Goal: Task Accomplishment & Management: Complete application form

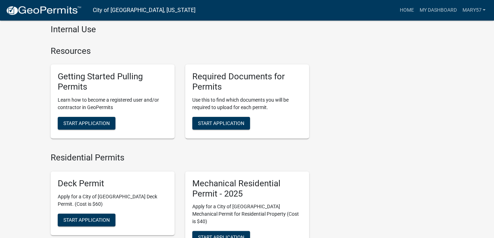
scroll to position [283, 0]
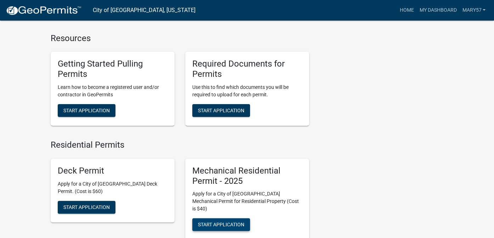
click at [229, 222] on span "Start Application" at bounding box center [221, 225] width 46 height 6
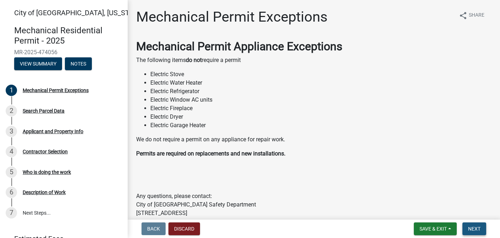
click at [474, 226] on span "Next" at bounding box center [474, 229] width 12 height 6
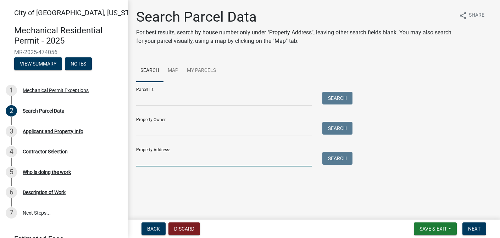
click at [161, 153] on input "Property Address:" at bounding box center [223, 159] width 175 height 15
type input "[STREET_ADDRESS]"
click at [336, 156] on button "Search" at bounding box center [337, 158] width 30 height 13
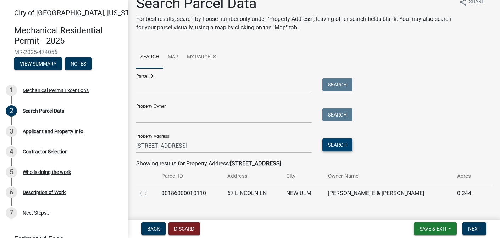
scroll to position [26, 0]
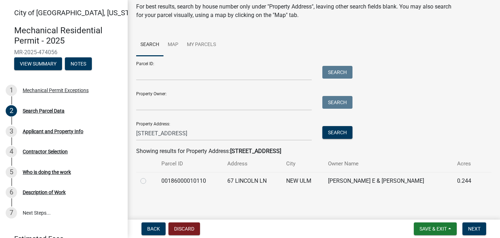
click at [149, 177] on label at bounding box center [149, 177] width 0 height 0
click at [149, 181] on input "radio" at bounding box center [151, 179] width 5 height 5
radio input "true"
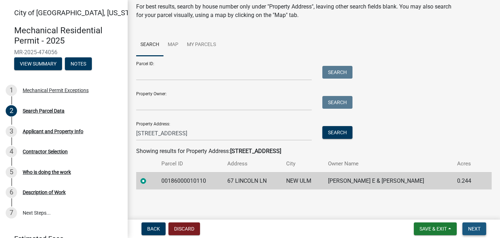
click at [472, 227] on span "Next" at bounding box center [474, 229] width 12 height 6
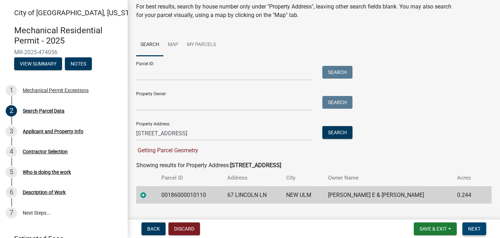
click at [471, 227] on span "Next" at bounding box center [474, 229] width 12 height 6
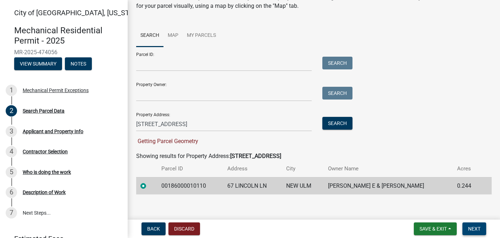
scroll to position [40, 0]
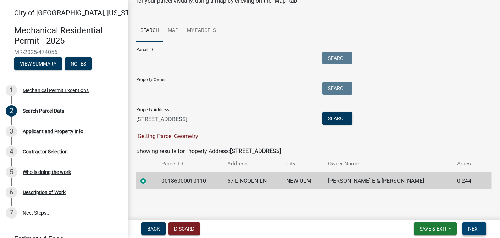
click at [473, 229] on span "Next" at bounding box center [474, 229] width 12 height 6
click at [210, 108] on div "Property Address: [STREET_ADDRESS] Search" at bounding box center [242, 114] width 213 height 24
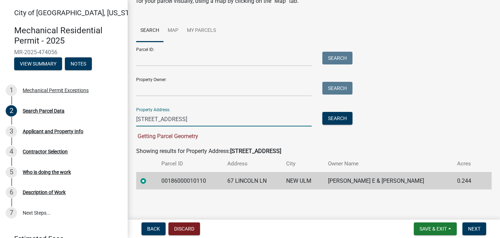
drag, startPoint x: 187, startPoint y: 119, endPoint x: 159, endPoint y: 117, distance: 28.1
click at [159, 117] on input "[STREET_ADDRESS]" at bounding box center [223, 119] width 175 height 15
type input "6"
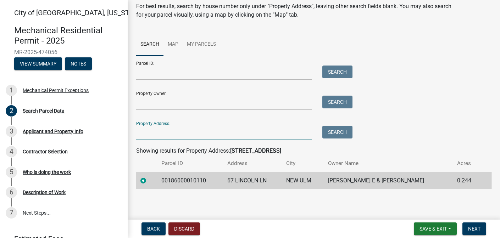
scroll to position [26, 0]
click at [473, 229] on span "Next" at bounding box center [474, 229] width 12 height 6
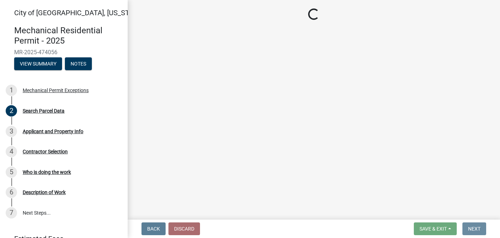
scroll to position [0, 0]
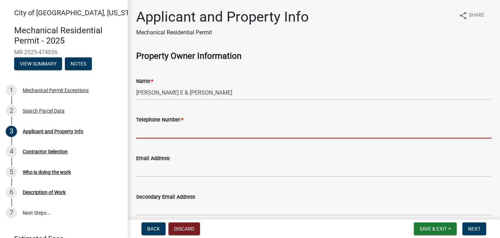
click at [160, 130] on input "Telephone Number: *" at bounding box center [313, 131] width 355 height 15
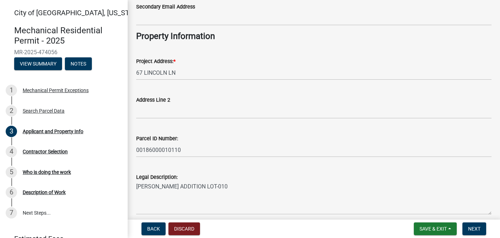
scroll to position [221, 0]
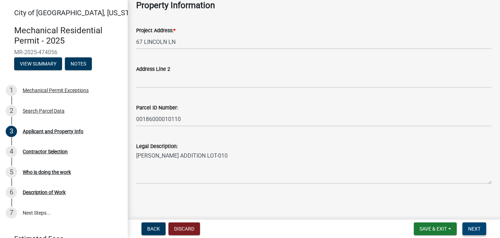
type input "[PHONE_NUMBER]"
click at [477, 226] on span "Next" at bounding box center [474, 229] width 12 height 6
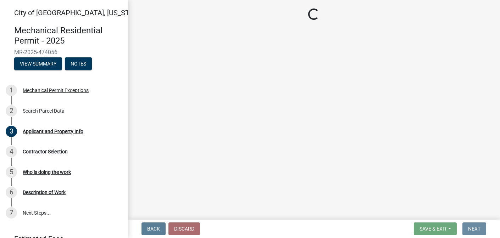
scroll to position [0, 0]
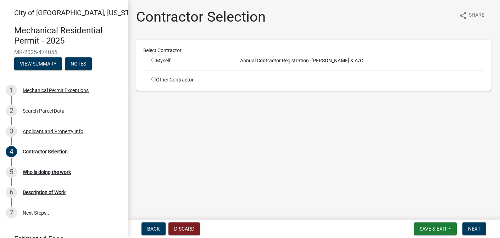
click at [152, 79] on input "radio" at bounding box center [153, 79] width 5 height 5
radio input "true"
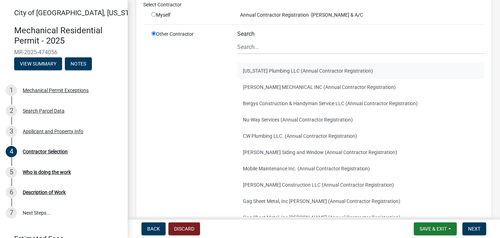
scroll to position [136, 0]
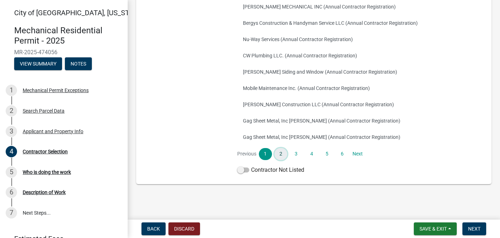
click at [277, 150] on link "2" at bounding box center [280, 154] width 13 height 12
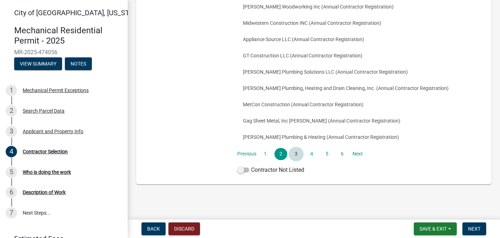
click at [294, 154] on link "3" at bounding box center [295, 154] width 13 height 12
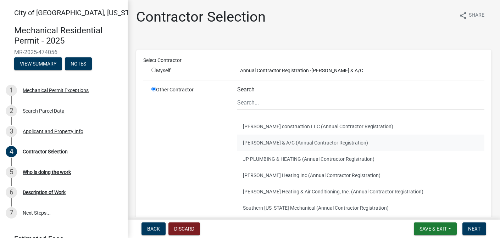
click at [287, 141] on button "[PERSON_NAME] & A/C (Annual Contractor Registration)" at bounding box center [360, 143] width 247 height 16
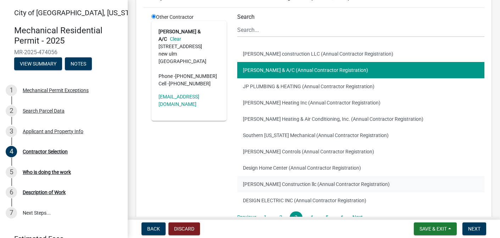
scroll to position [65, 0]
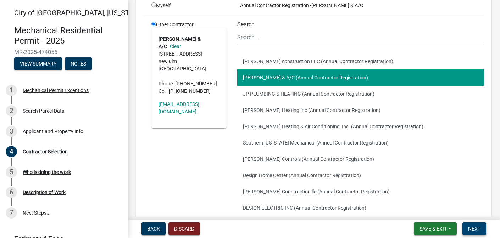
click at [471, 227] on span "Next" at bounding box center [474, 229] width 12 height 6
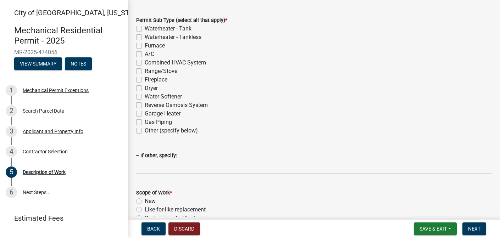
scroll to position [106, 0]
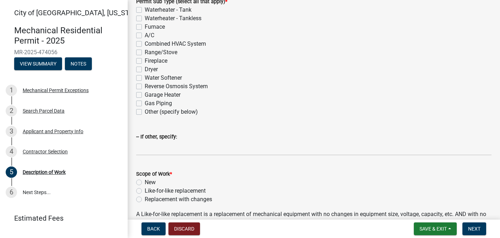
click at [145, 111] on label "Other (specify below)" at bounding box center [171, 112] width 53 height 9
click at [145, 111] on input "Other (specify below)" at bounding box center [147, 110] width 5 height 5
checkbox input "true"
checkbox input "false"
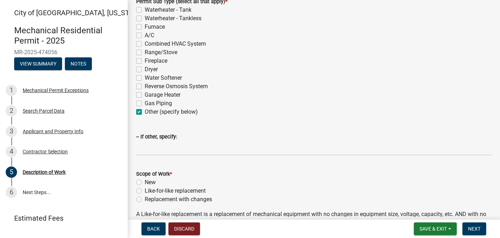
checkbox input "false"
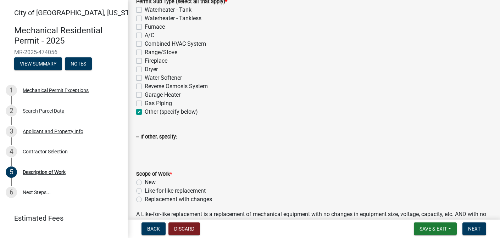
checkbox input "false"
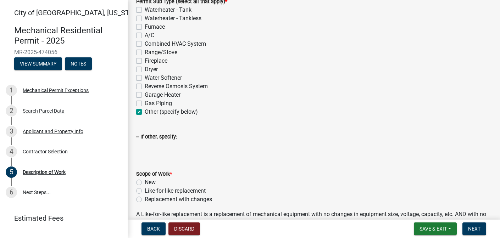
checkbox input "true"
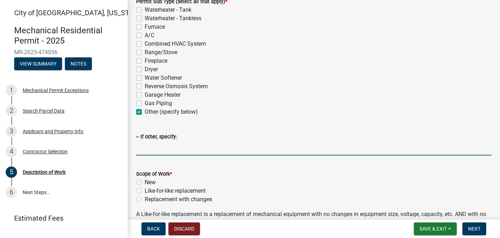
click at [146, 149] on input "-- If other, specify:" at bounding box center [313, 148] width 355 height 15
type input "BOILER"
click at [267, 96] on div "Garage Heater" at bounding box center [313, 95] width 355 height 9
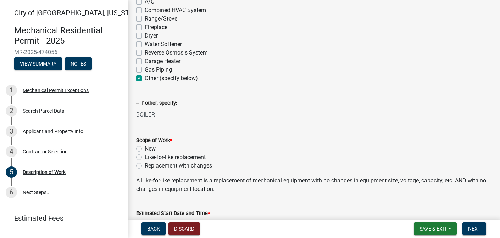
scroll to position [213, 0]
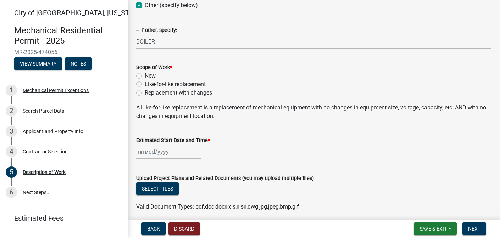
click at [145, 85] on label "Like-for-like replacement" at bounding box center [175, 84] width 61 height 9
click at [145, 85] on input "Like-for-like replacement" at bounding box center [147, 82] width 5 height 5
radio input "true"
click at [140, 150] on div at bounding box center [168, 152] width 65 height 15
select select "9"
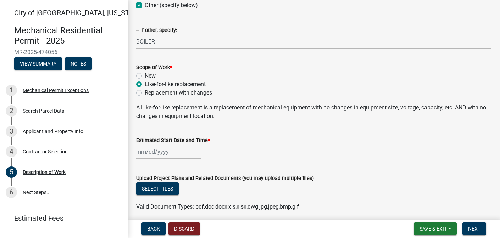
select select "2025"
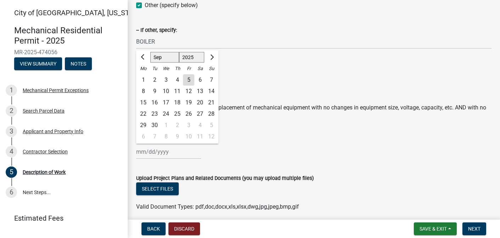
click at [188, 78] on div "5" at bounding box center [188, 79] width 11 height 11
type input "[DATE]"
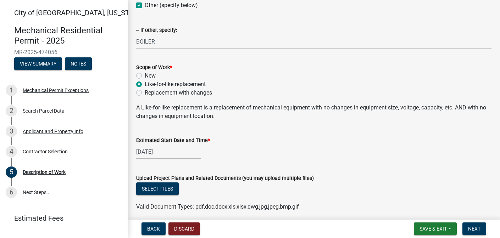
scroll to position [241, 0]
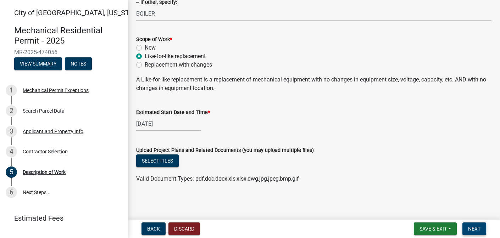
click at [474, 226] on span "Next" at bounding box center [474, 229] width 12 height 6
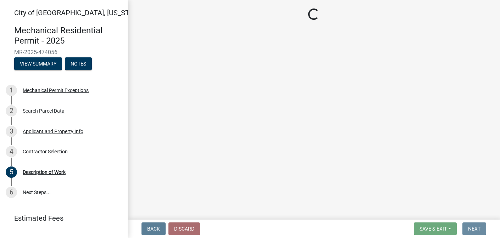
scroll to position [0, 0]
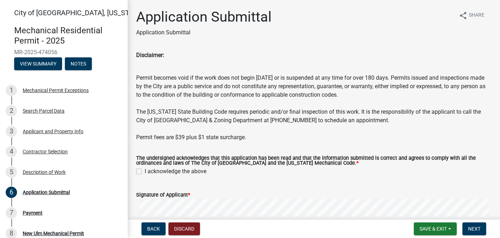
click at [145, 170] on label "I acknowledge the above" at bounding box center [176, 171] width 62 height 9
click at [145, 170] on input "I acknowledge the above" at bounding box center [147, 169] width 5 height 5
checkbox input "true"
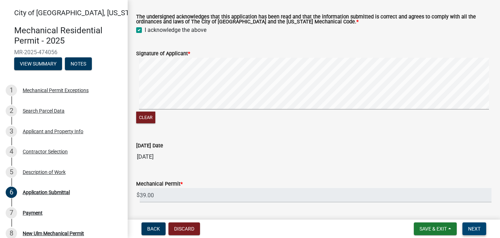
click at [473, 234] on button "Next" at bounding box center [474, 228] width 24 height 13
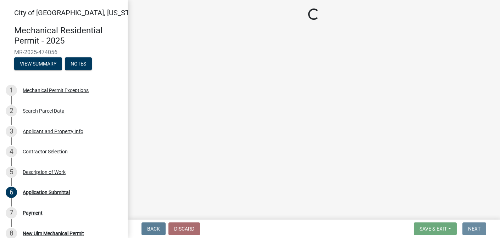
scroll to position [0, 0]
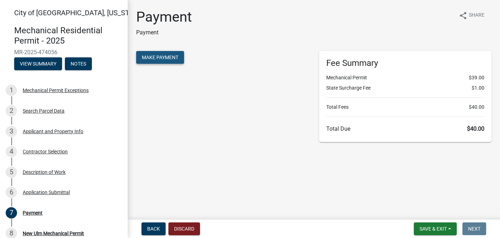
click at [160, 58] on span "Make Payment" at bounding box center [160, 58] width 36 height 6
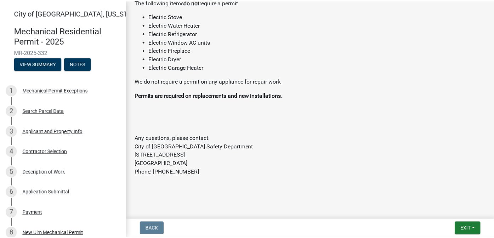
scroll to position [127, 0]
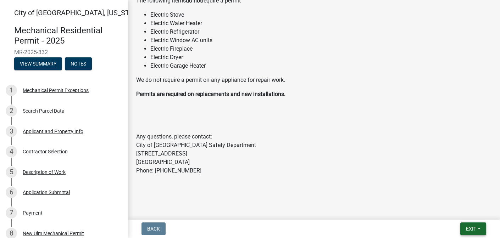
click at [475, 230] on button "Exit" at bounding box center [473, 228] width 26 height 13
click at [439, 212] on button "Save & Exit" at bounding box center [457, 210] width 57 height 17
